Goal: Information Seeking & Learning: Learn about a topic

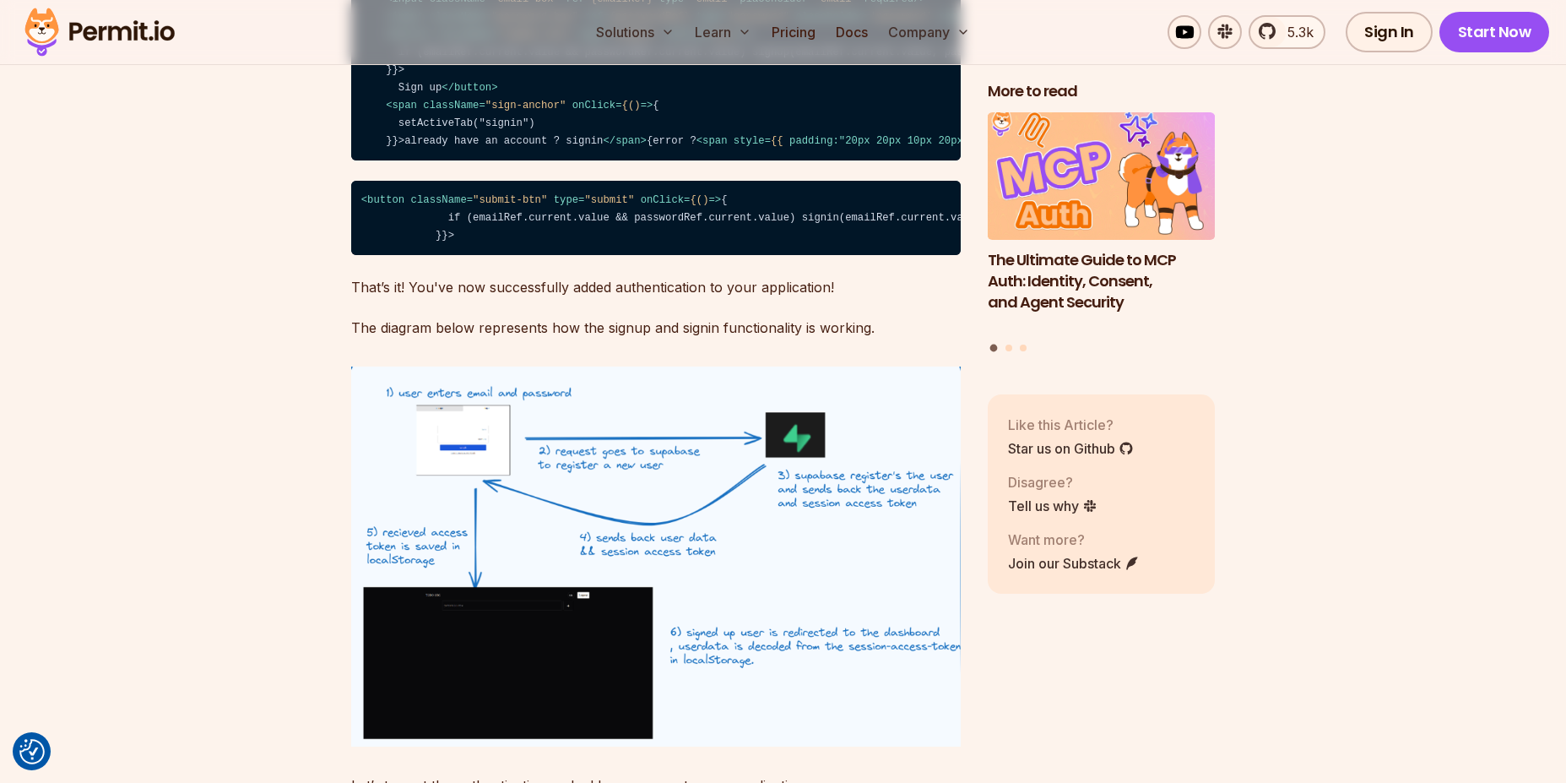
scroll to position [7970, 0]
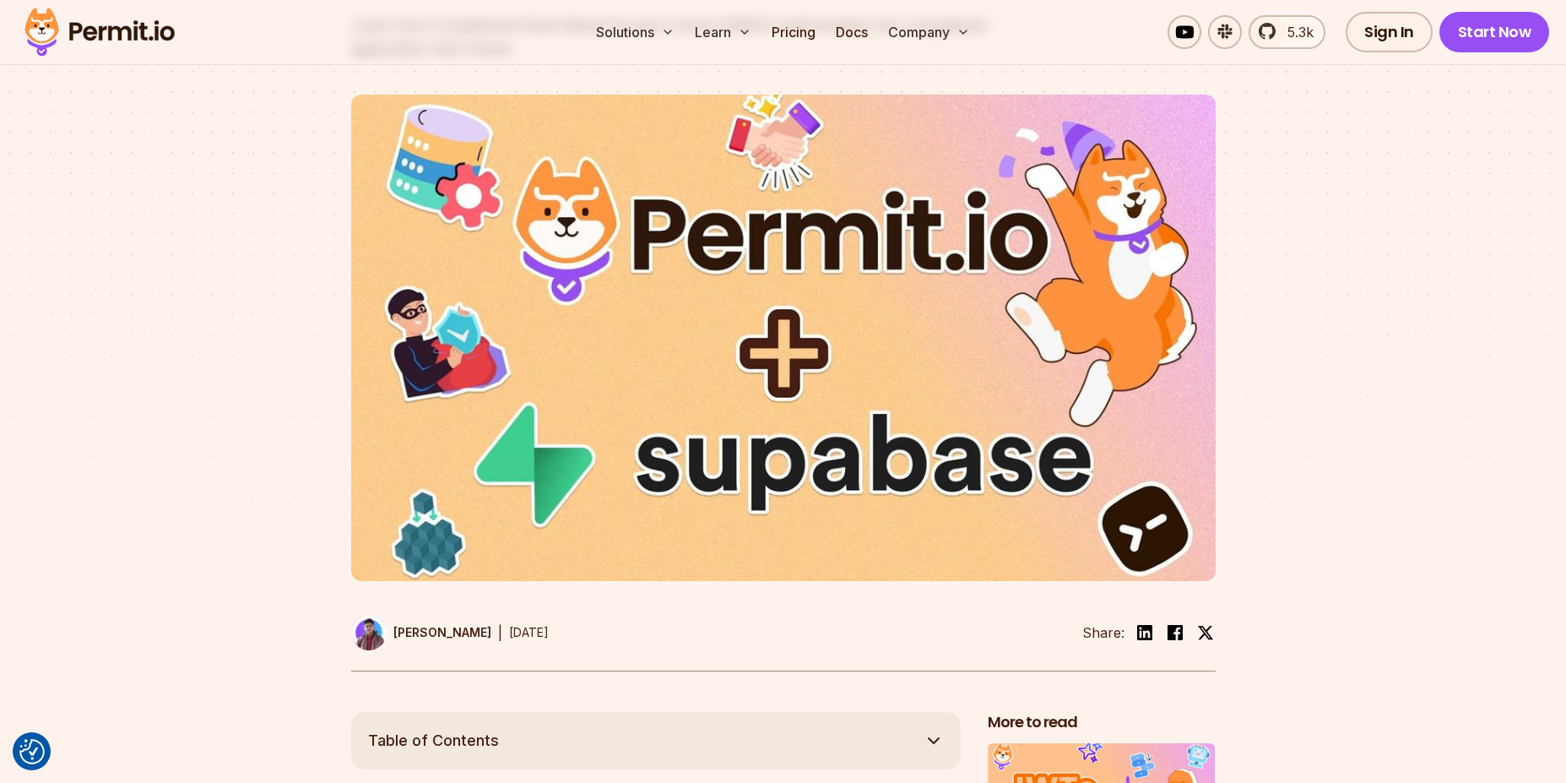
scroll to position [0, 0]
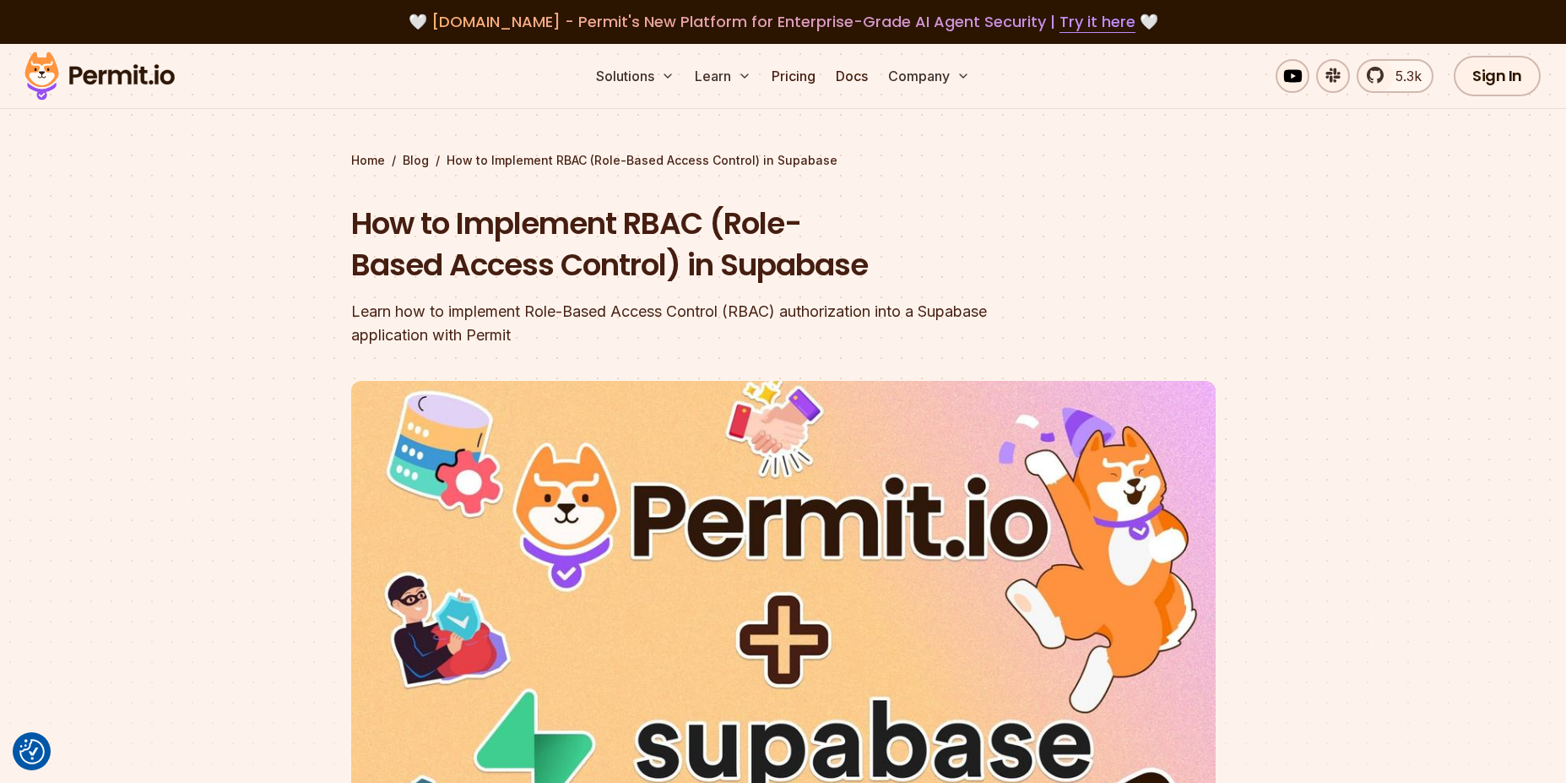
click at [176, 233] on section "Home / Blog / How to Implement RBAC (Role-Based Access Control) in Supabase How…" at bounding box center [783, 521] width 1566 height 954
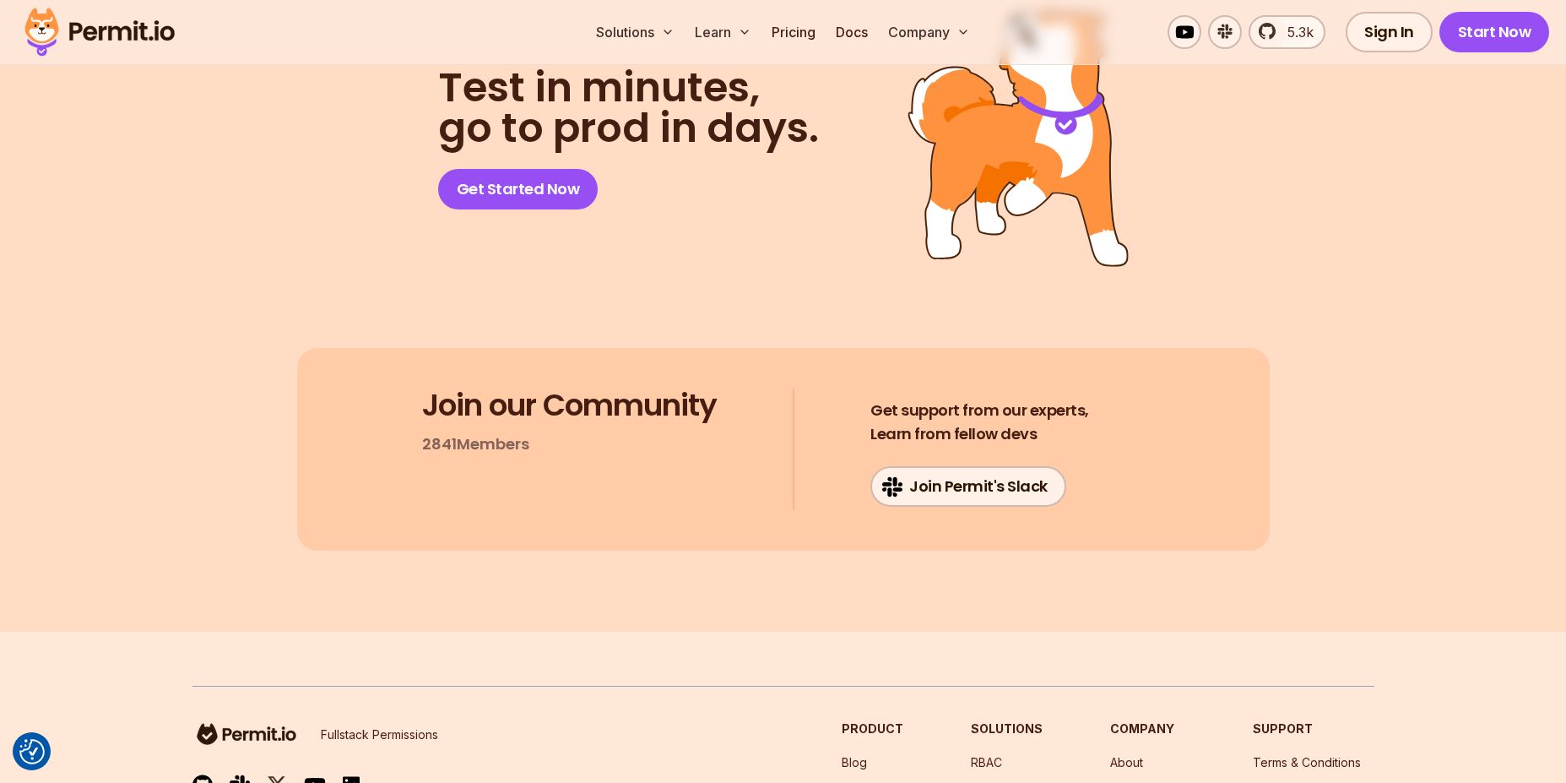
scroll to position [22998, 0]
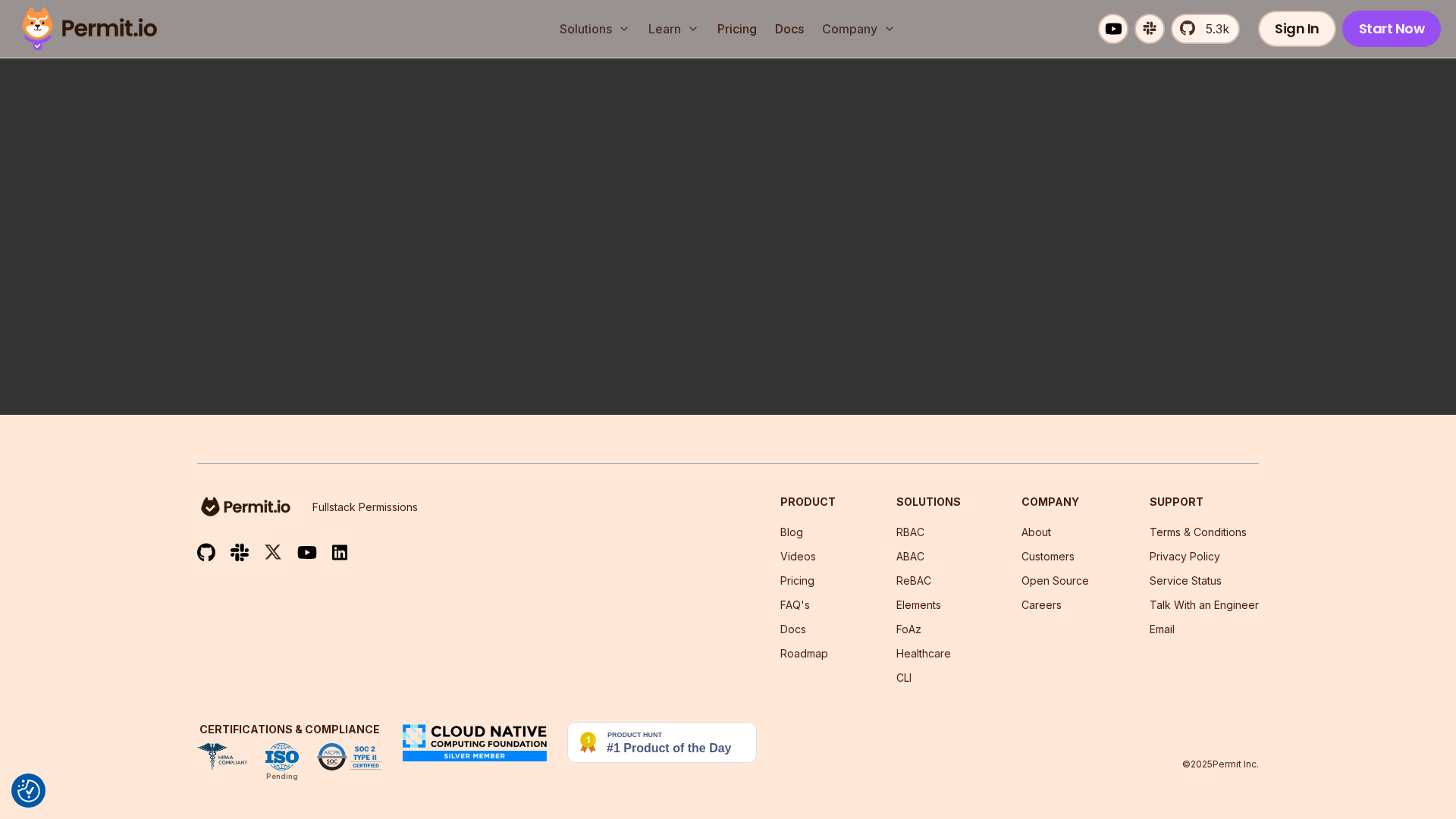
click at [719, 528] on video "Sorry, your browser doesn't support embedded videos." at bounding box center [728, 410] width 1456 height 819
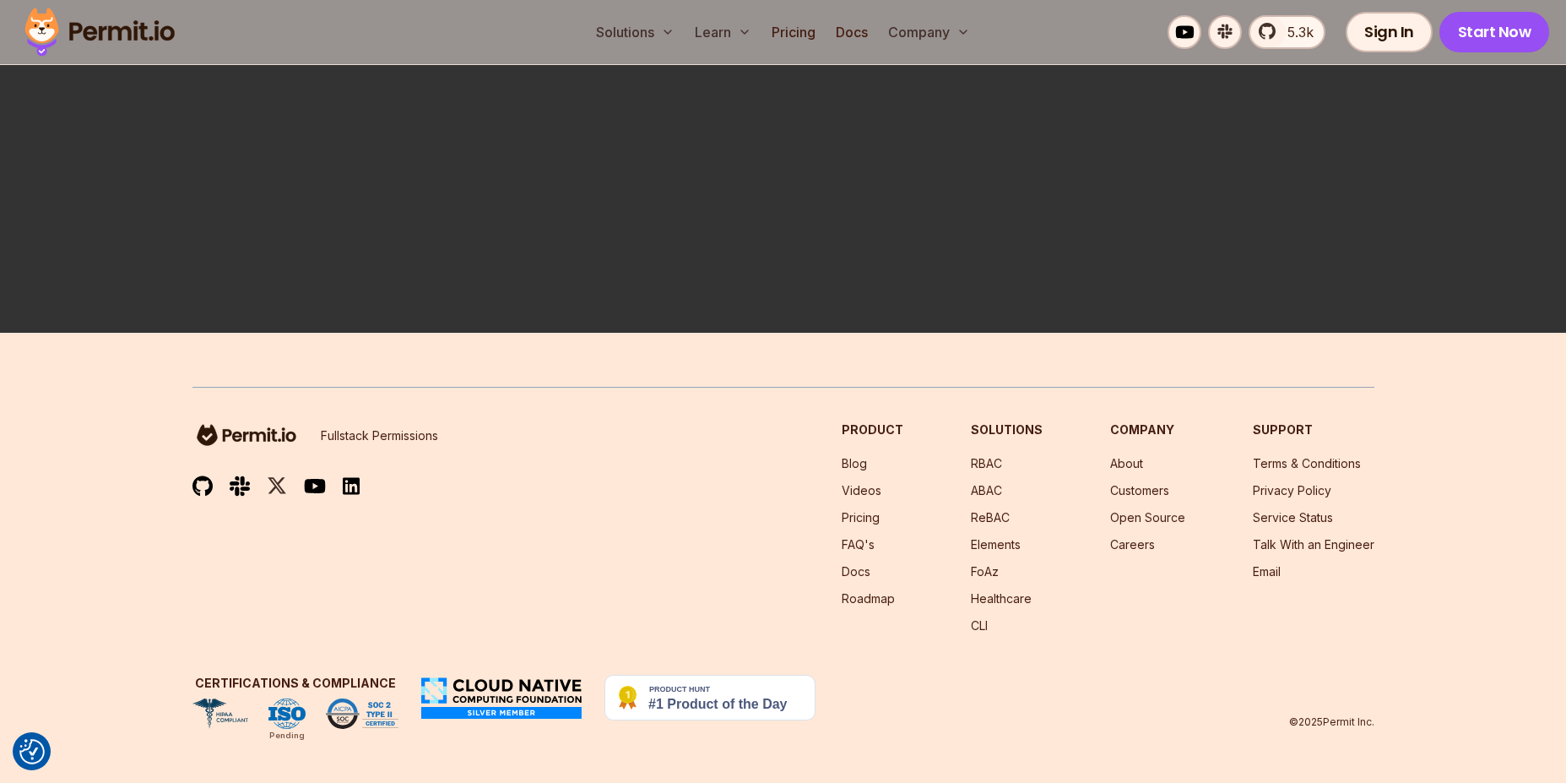
scroll to position [23302, 0]
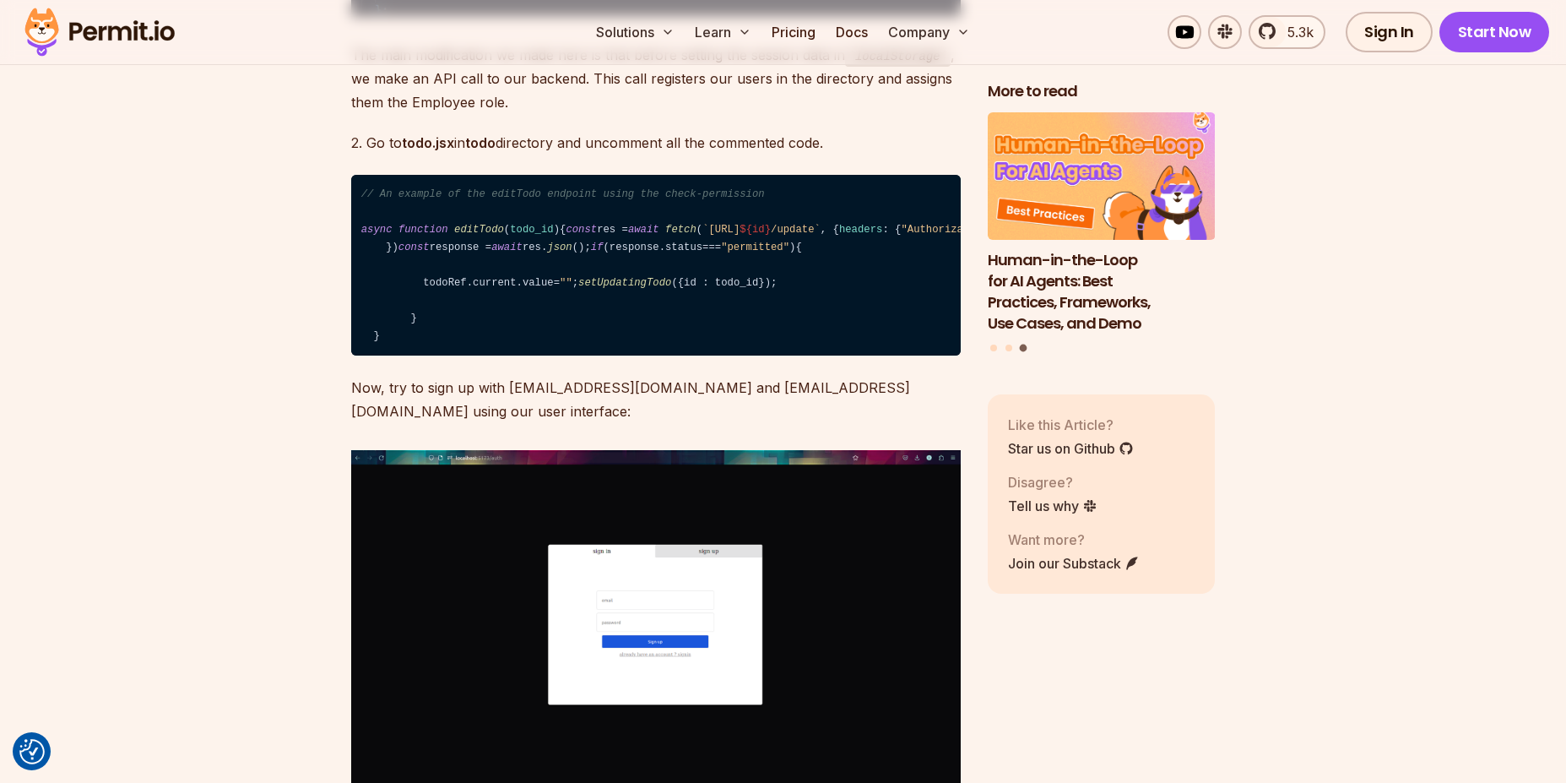
scroll to position [18844, 0]
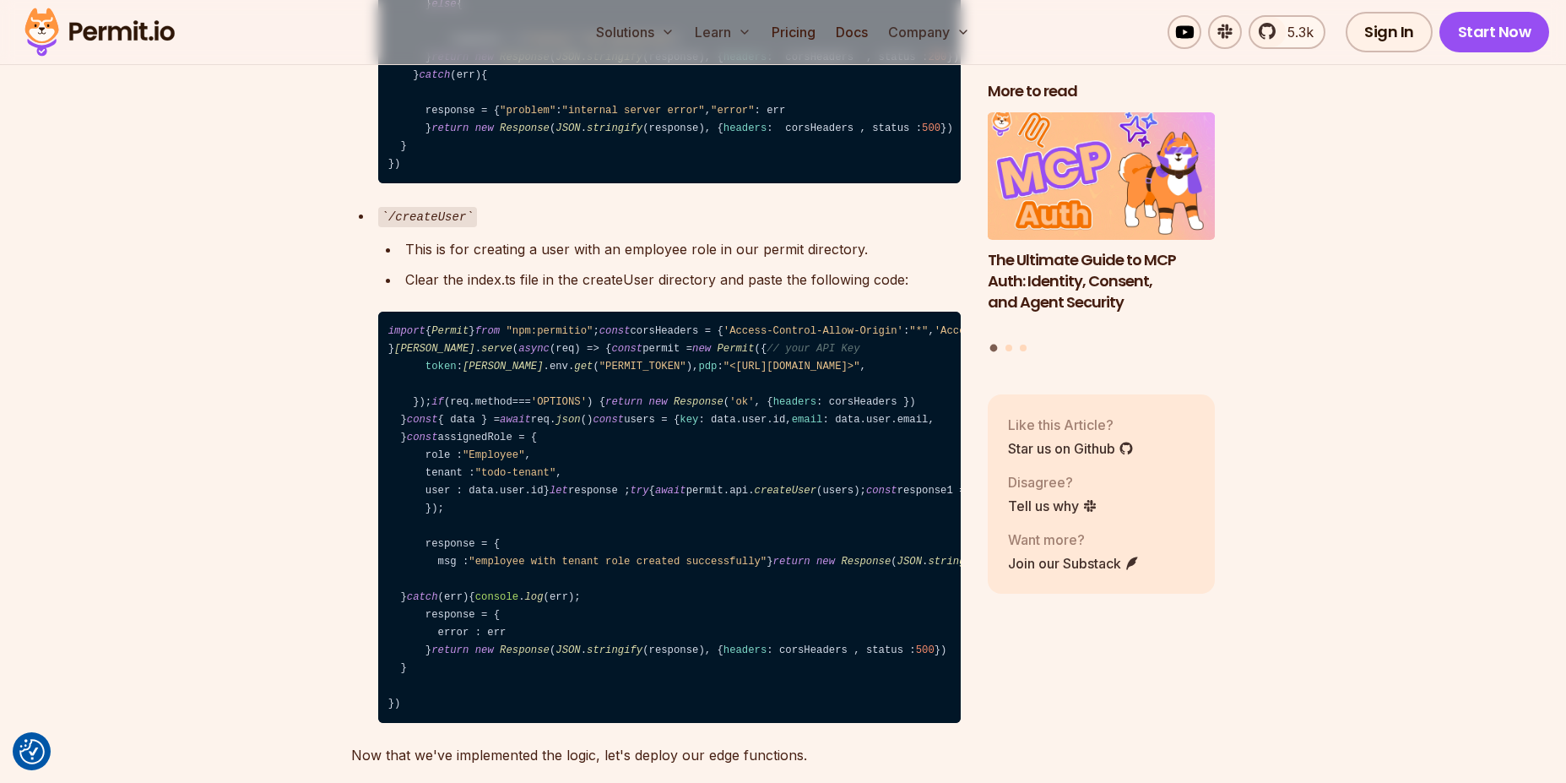
scroll to position [16615, 0]
